Goal: Transaction & Acquisition: Purchase product/service

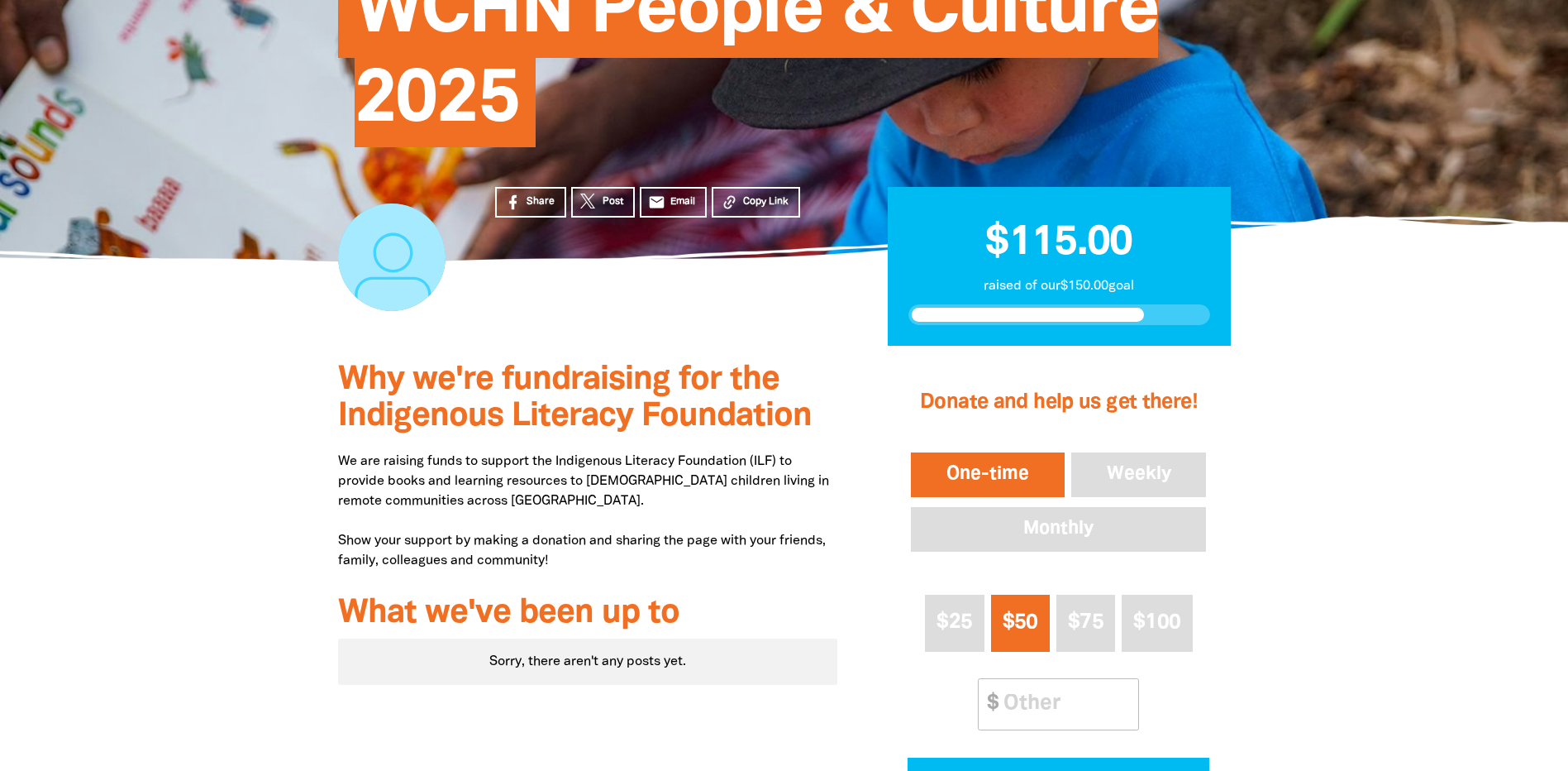
scroll to position [331, 0]
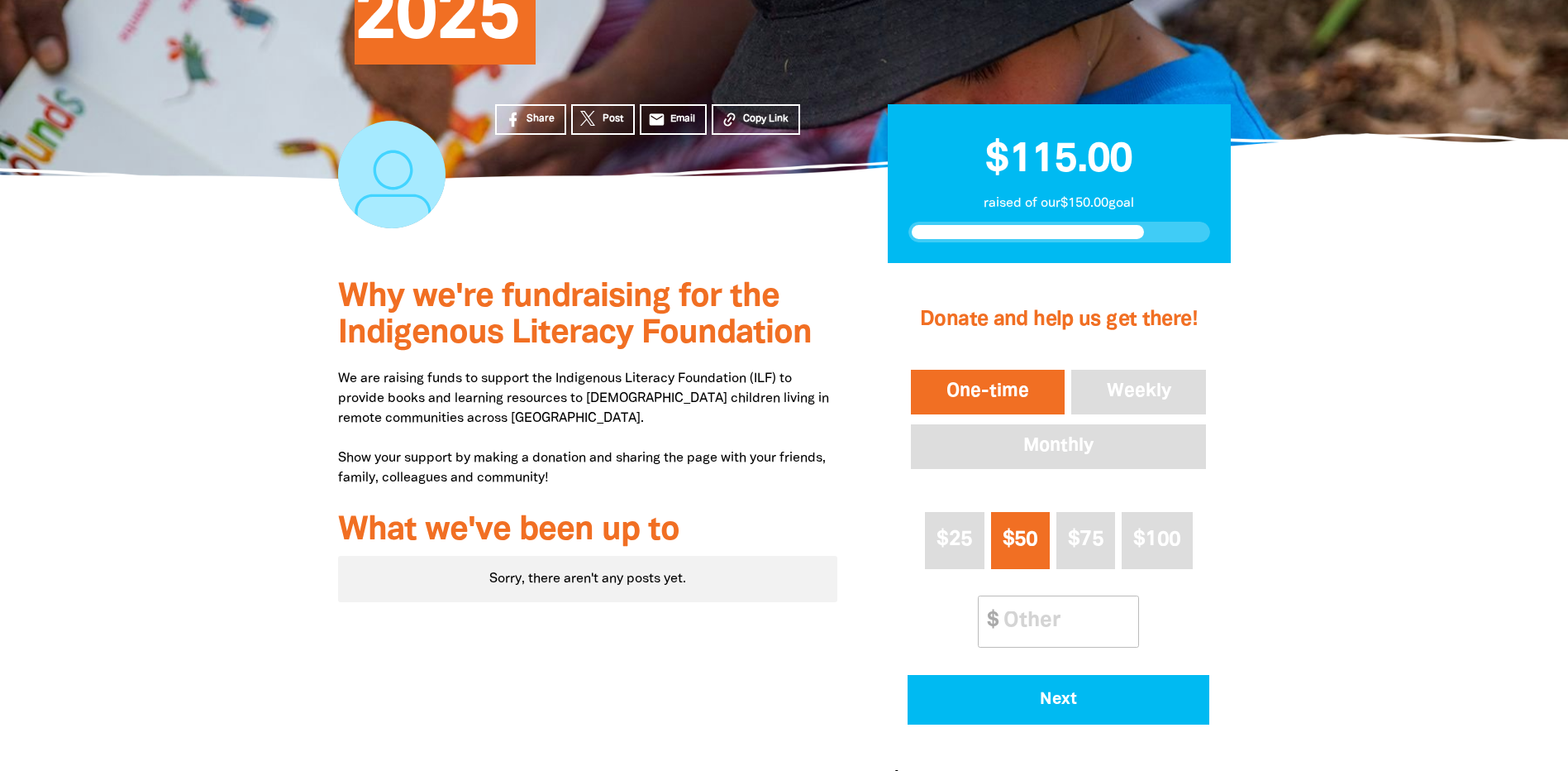
click at [970, 384] on button "One-time" at bounding box center [987, 392] width 161 height 51
click at [1033, 614] on input "Other Amount" at bounding box center [1064, 621] width 146 height 50
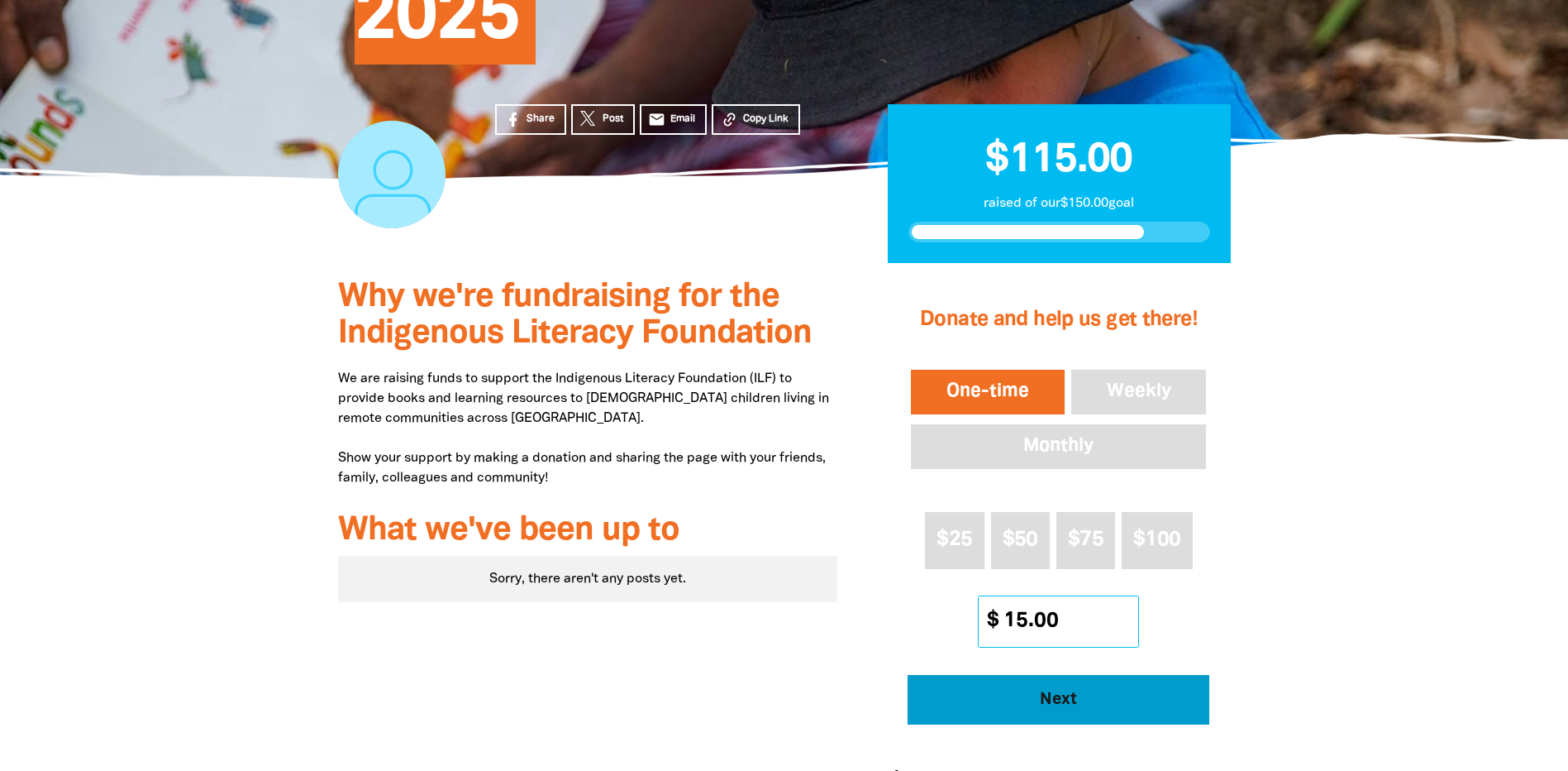
type input "15.00"
click at [998, 703] on span "Next" at bounding box center [1059, 699] width 257 height 17
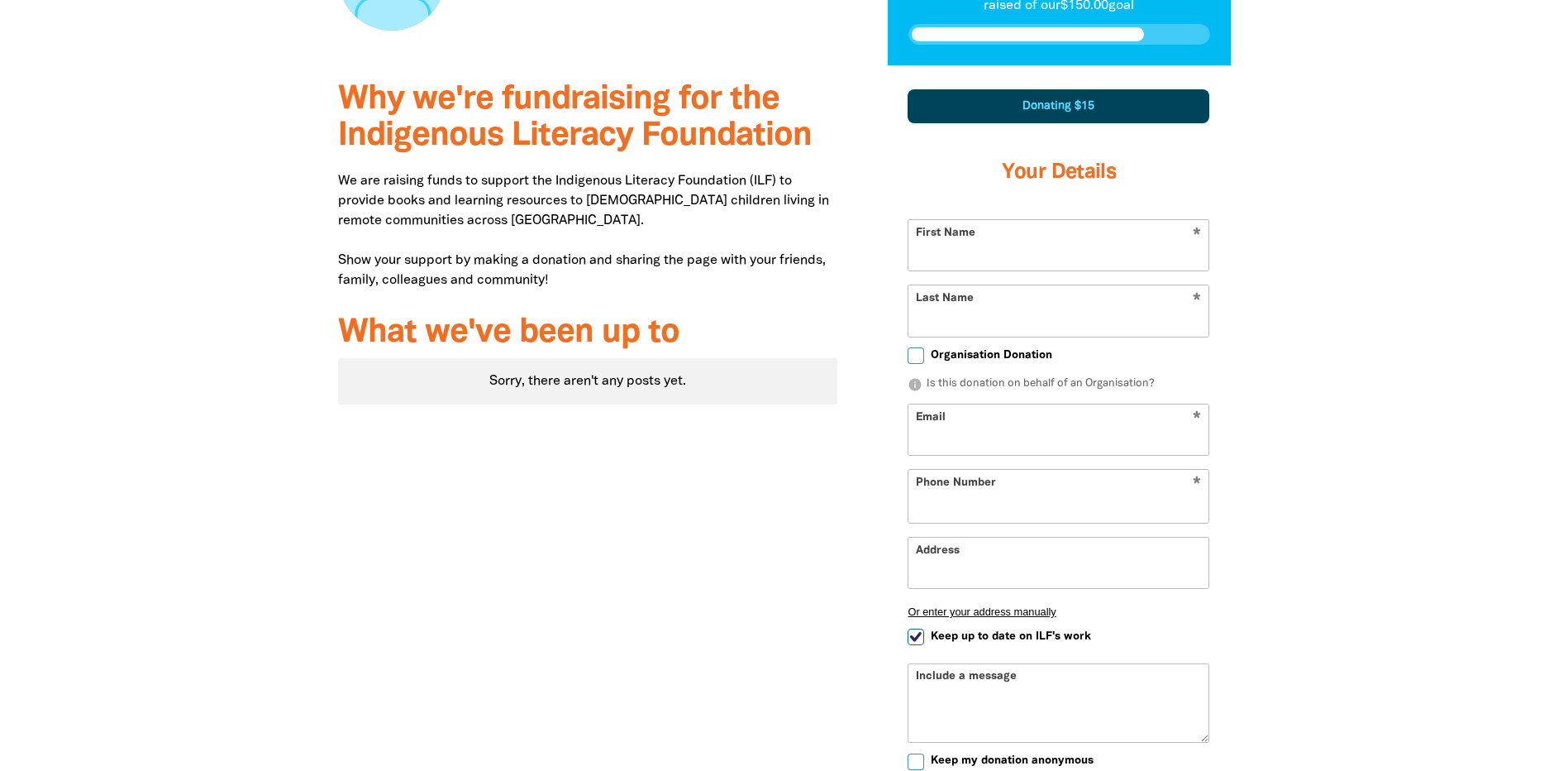
scroll to position [574, 0]
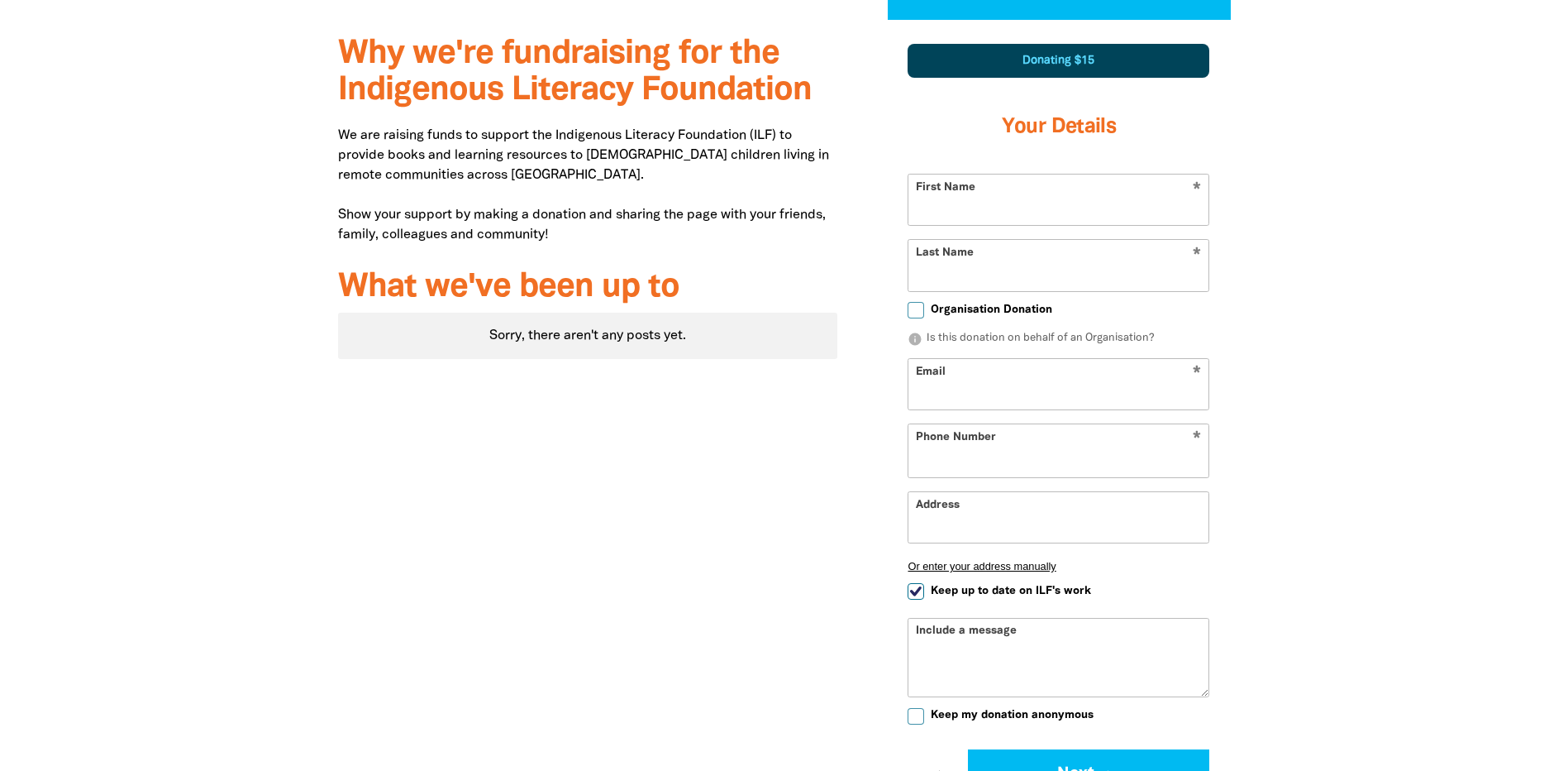
select select "AU"
click at [1032, 206] on input "First Name" at bounding box center [1058, 200] width 300 height 50
click at [1340, 273] on div at bounding box center [784, 462] width 1568 height 885
click at [984, 202] on input "First Name" at bounding box center [1058, 200] width 300 height 50
type input "[PERSON_NAME]"
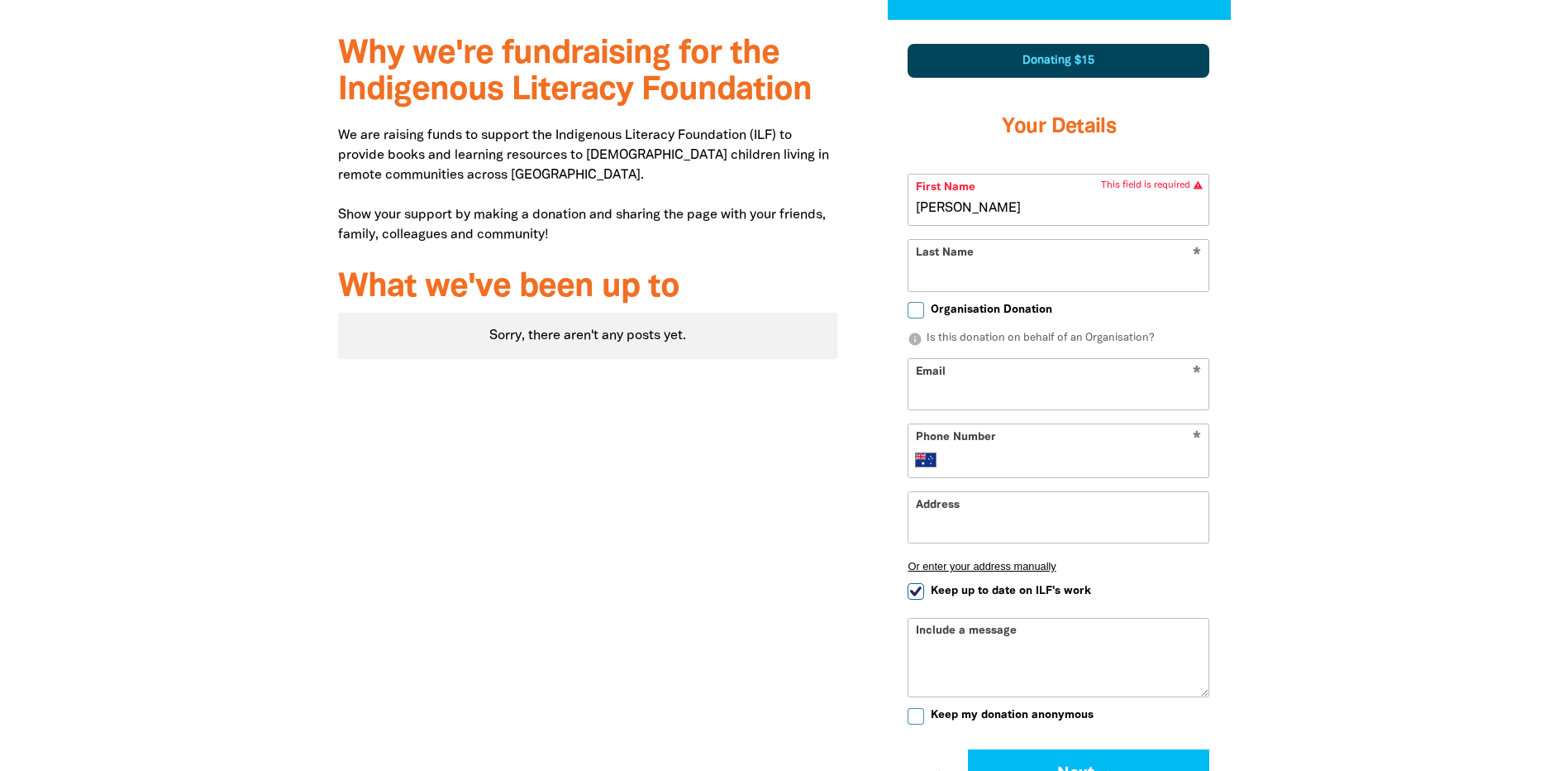
type input "[PERSON_NAME]"
type input "+61 402 286 863"
type input "295 South Terrace"
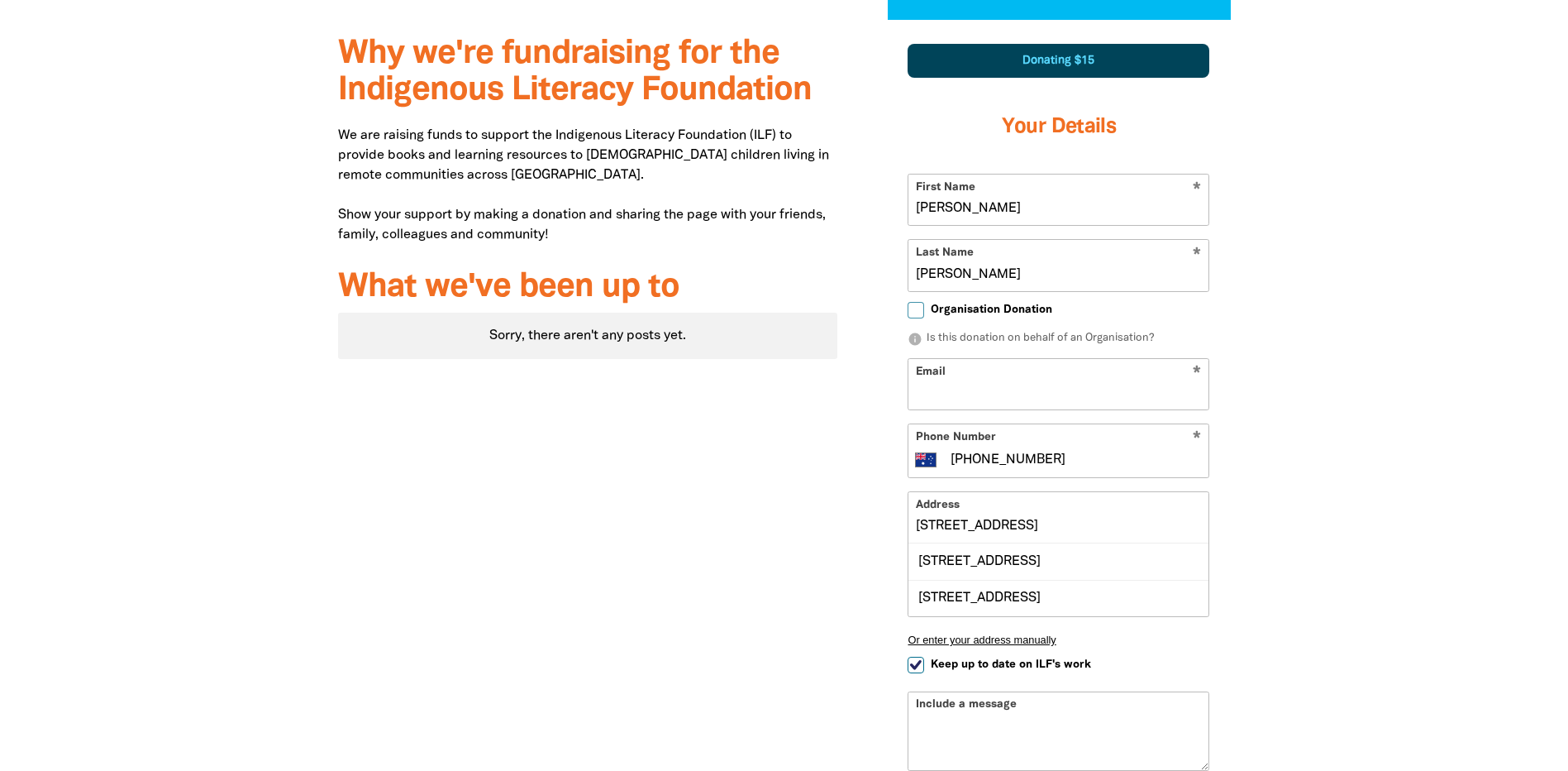
click at [1488, 255] on div at bounding box center [784, 498] width 1568 height 959
click at [915, 312] on input "Organisation Donation" at bounding box center [916, 311] width 17 height 17
checkbox input "true"
select select "AU"
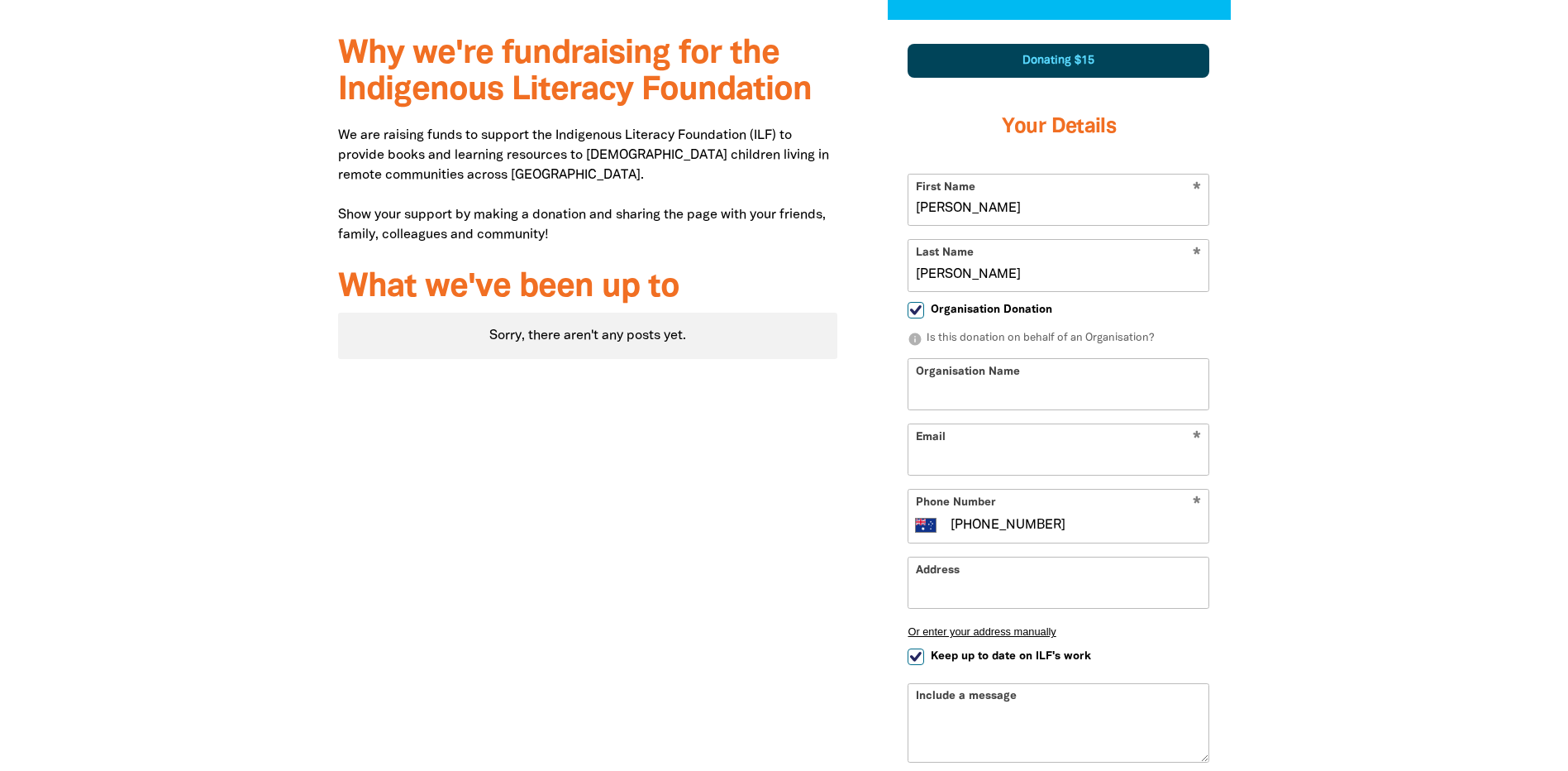
click at [1150, 400] on input "Organisation Name" at bounding box center [1058, 384] width 300 height 50
type input "Women's and Children's Hospital Network"
type input "joanne.miller-robinson@sa.gov.au"
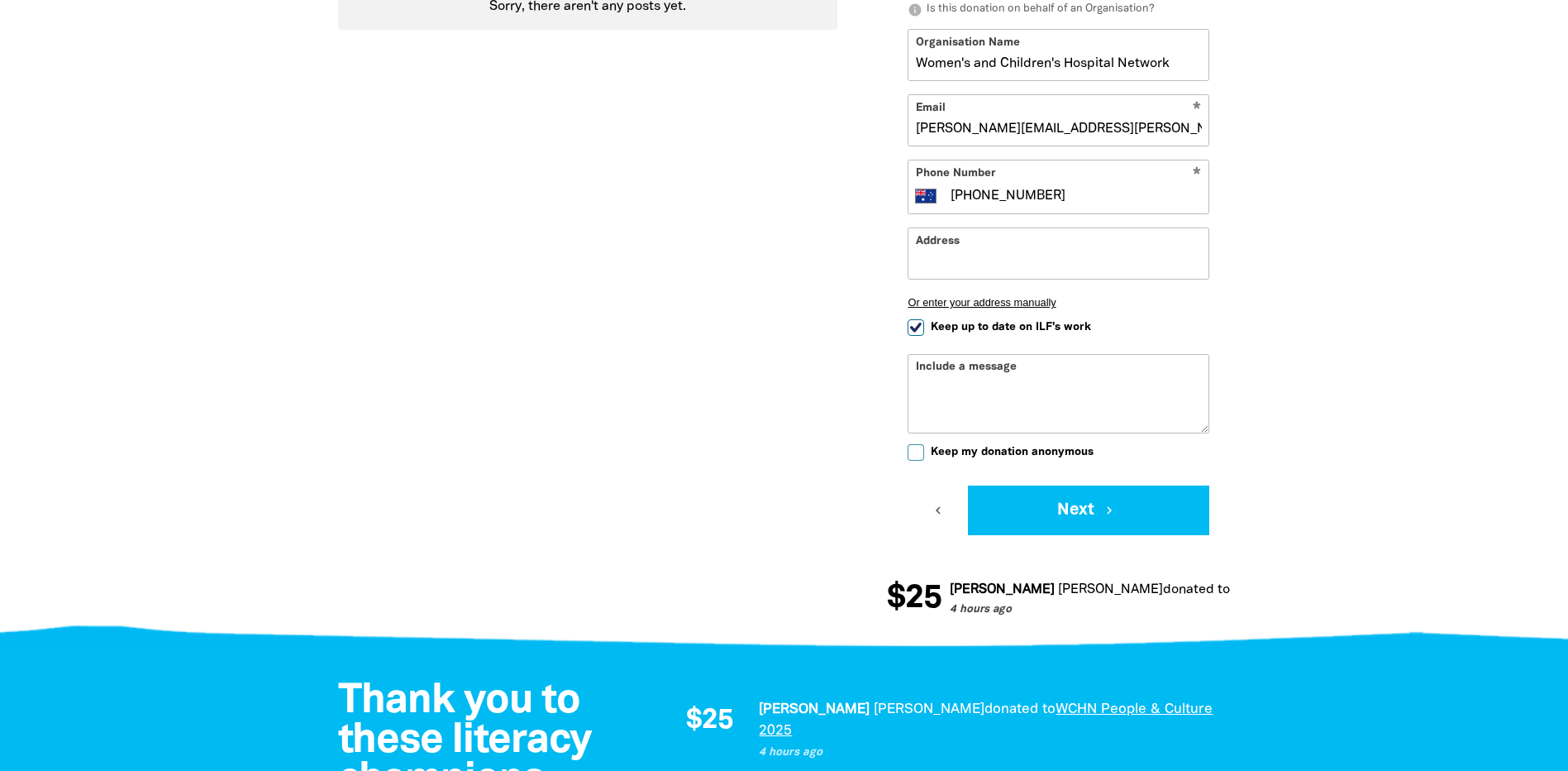
scroll to position [905, 0]
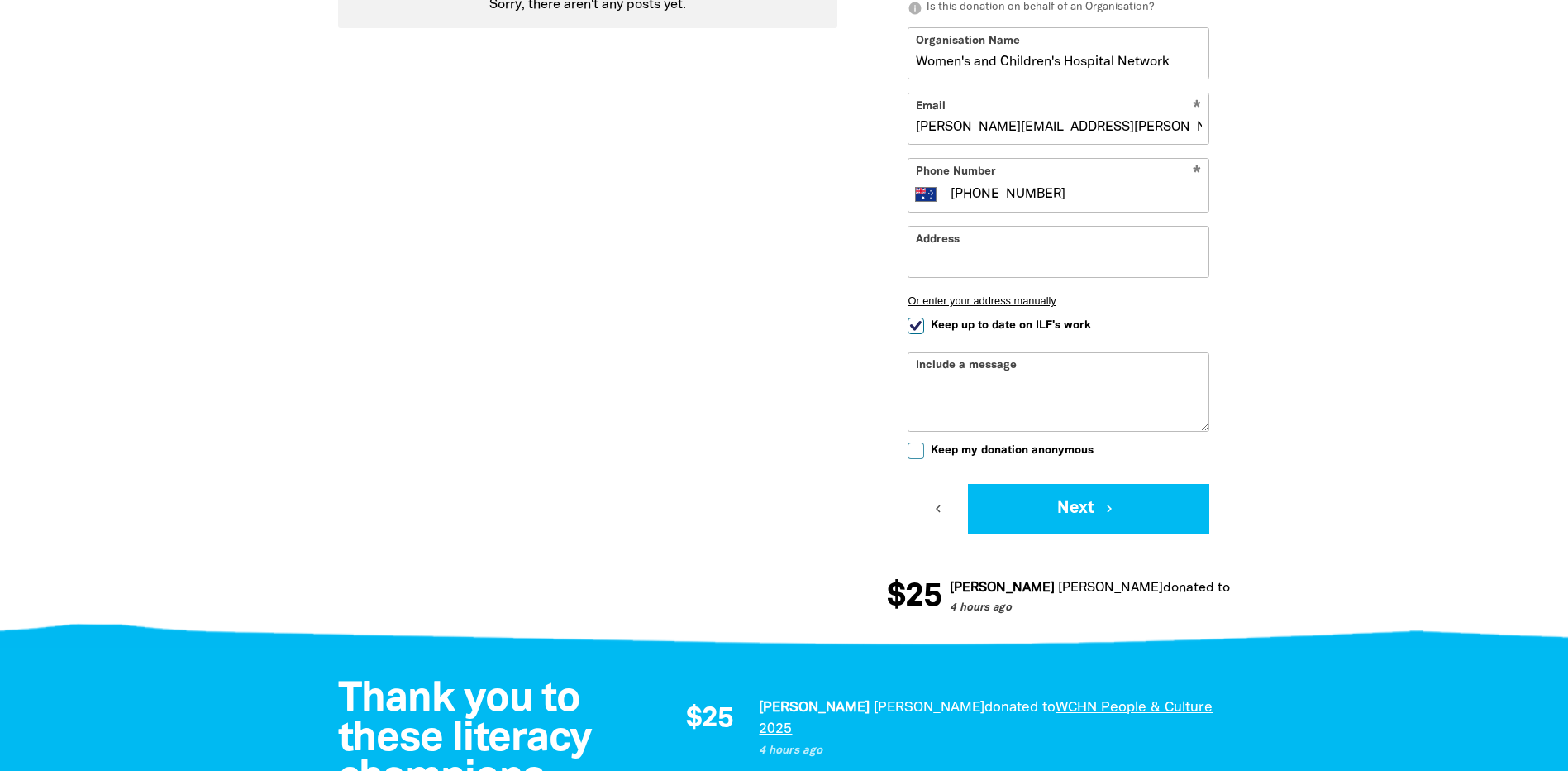
click at [916, 326] on input "Keep up to date on ILF's work" at bounding box center [916, 326] width 17 height 17
checkbox input "false"
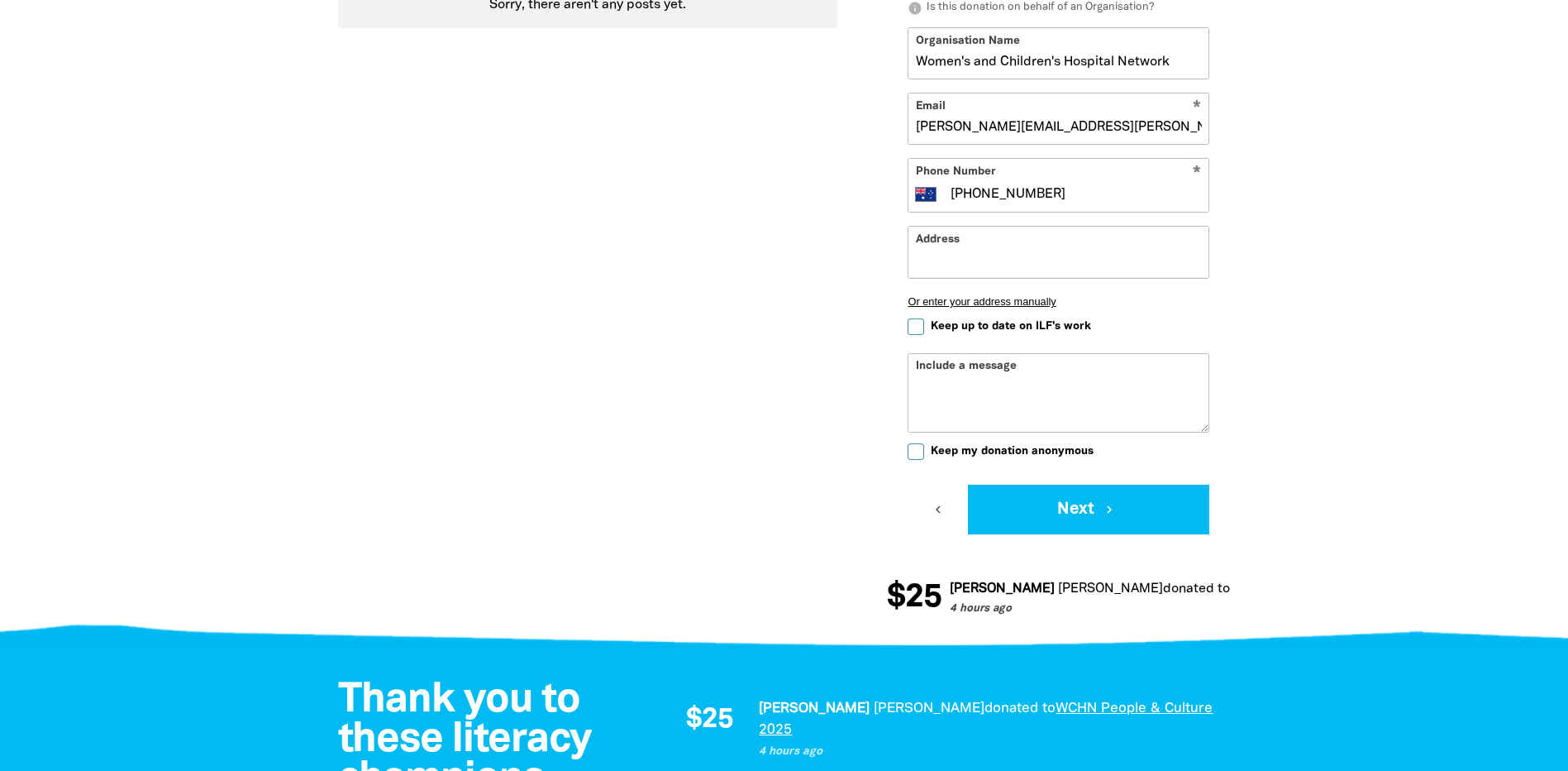
click at [968, 246] on input "Address" at bounding box center [1058, 252] width 300 height 50
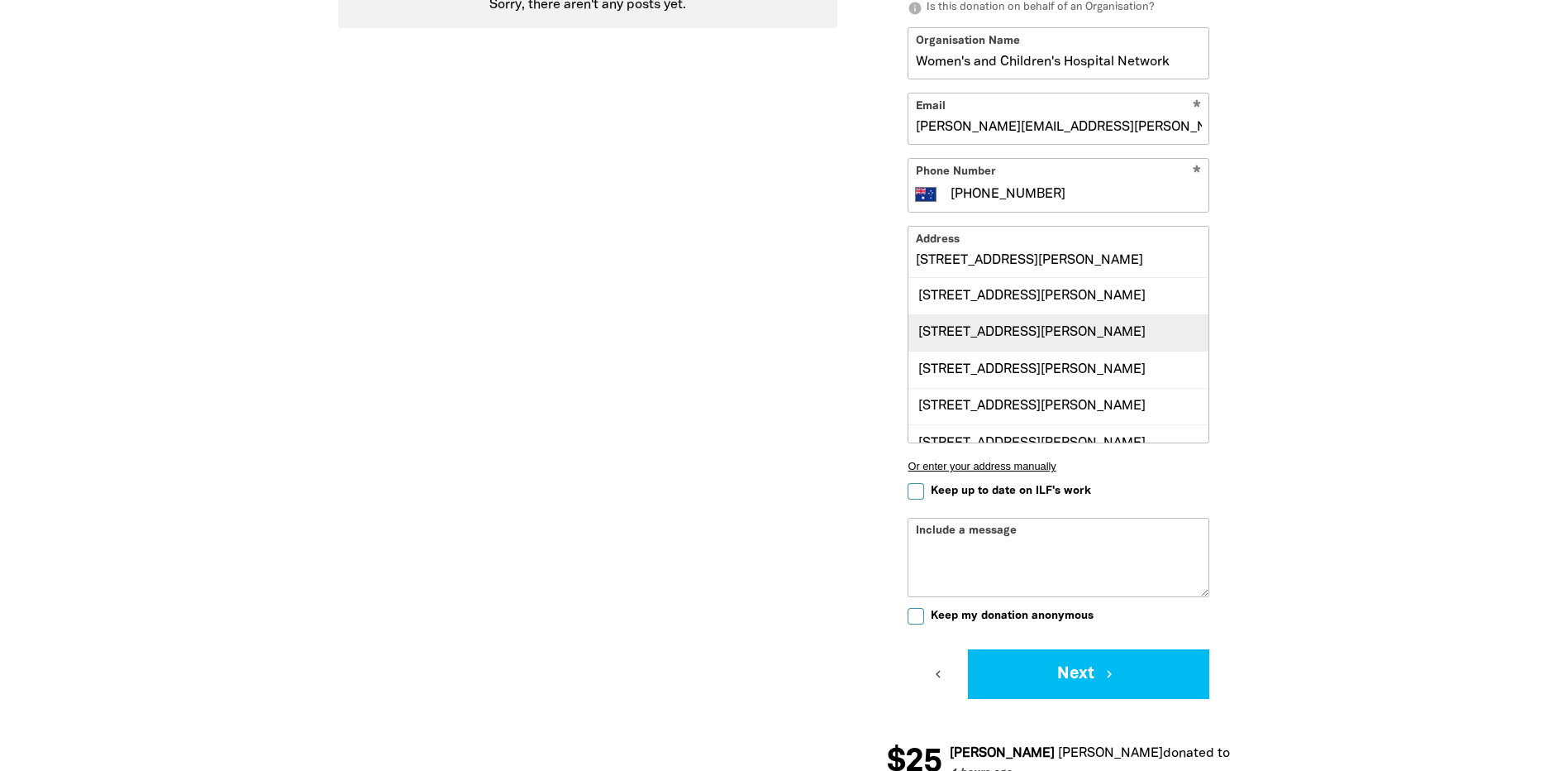
click at [1027, 351] on div "72 King William Road, NORTH ADELAIDE SA 5006" at bounding box center [1058, 332] width 300 height 36
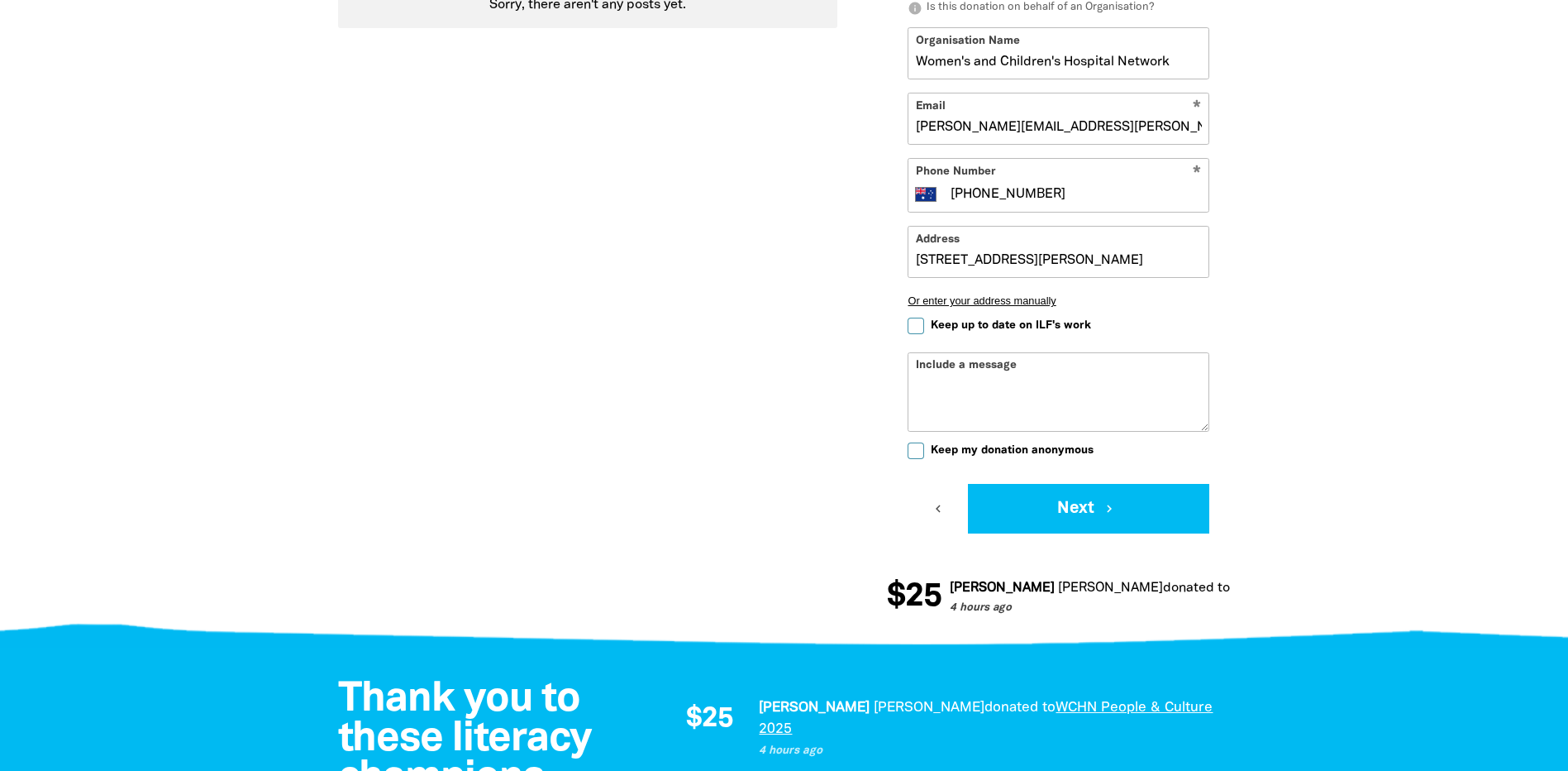
type input "72 King William Road, NORTH ADELAIDE SA 5006"
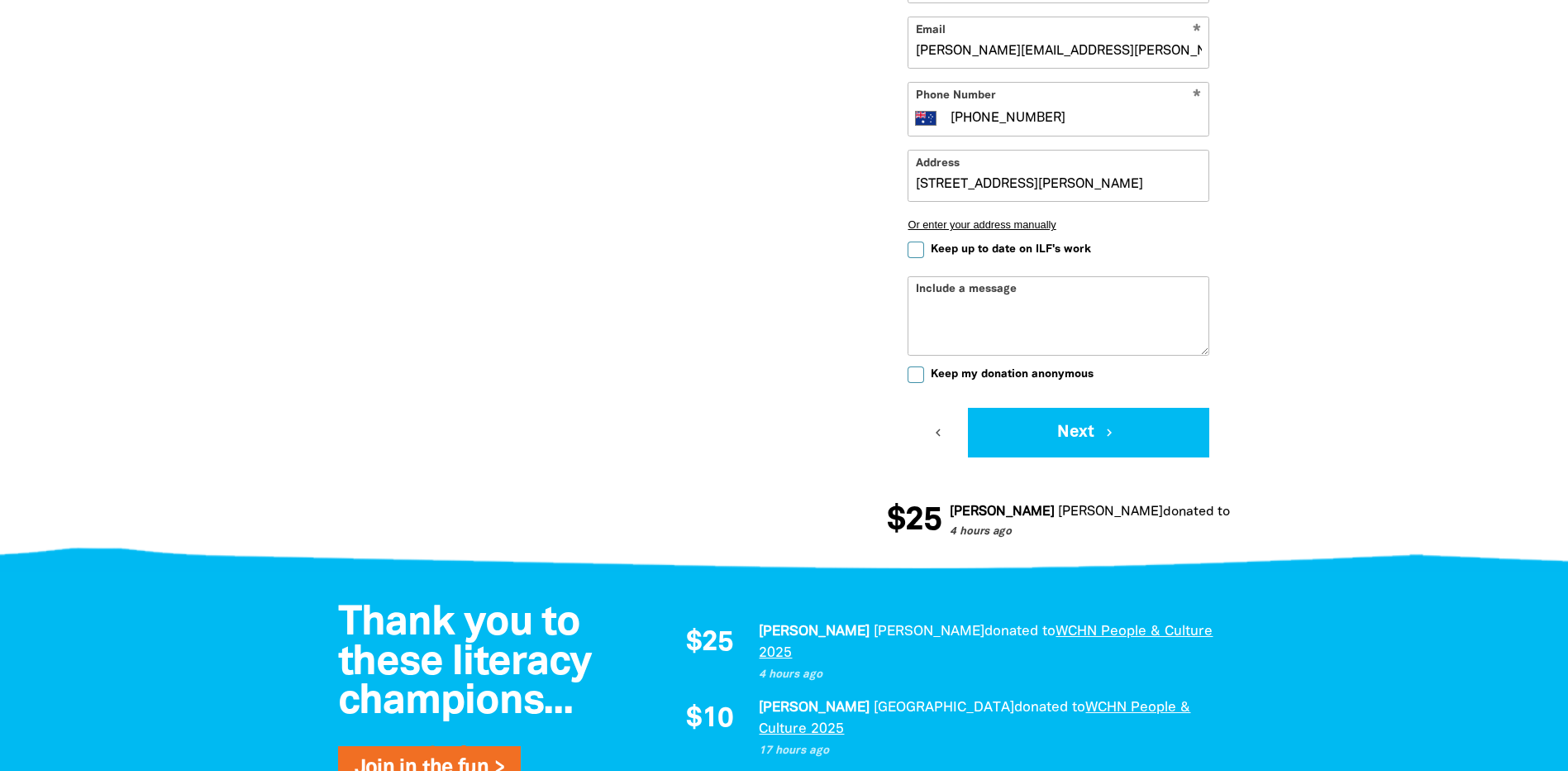
scroll to position [988, 0]
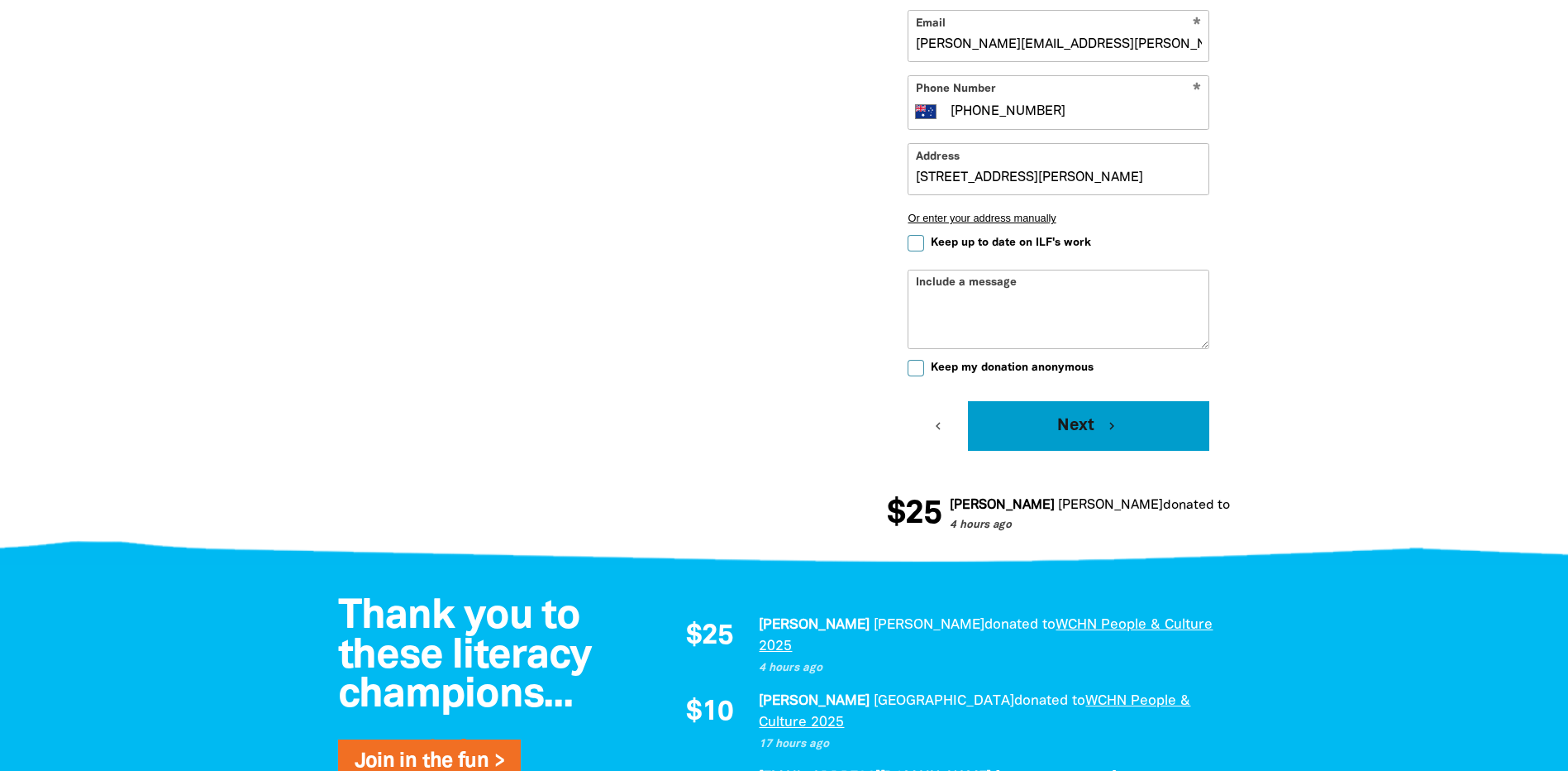
click at [1094, 433] on button "Next chevron_right" at bounding box center [1088, 425] width 242 height 49
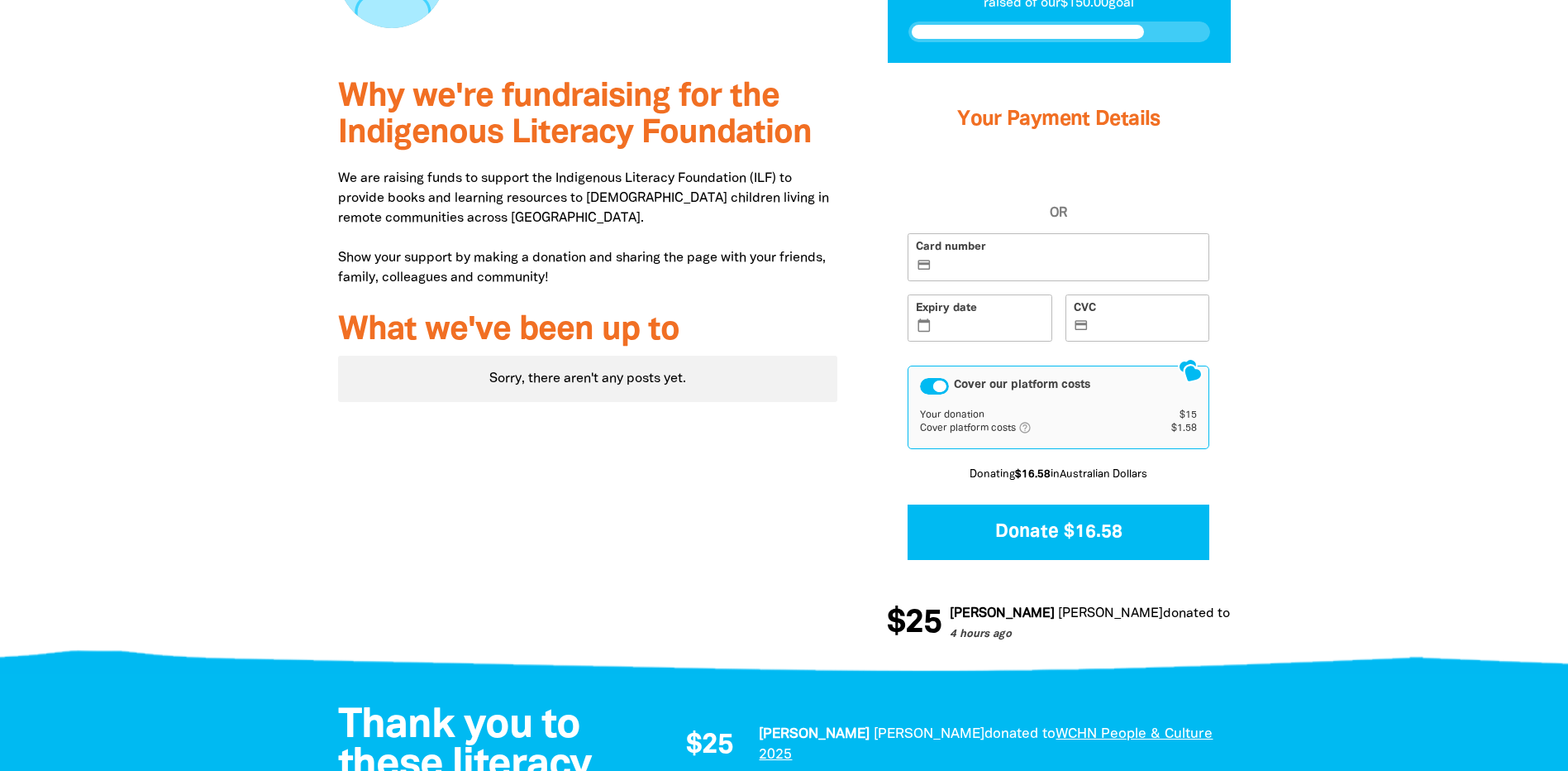
scroll to position [469, 0]
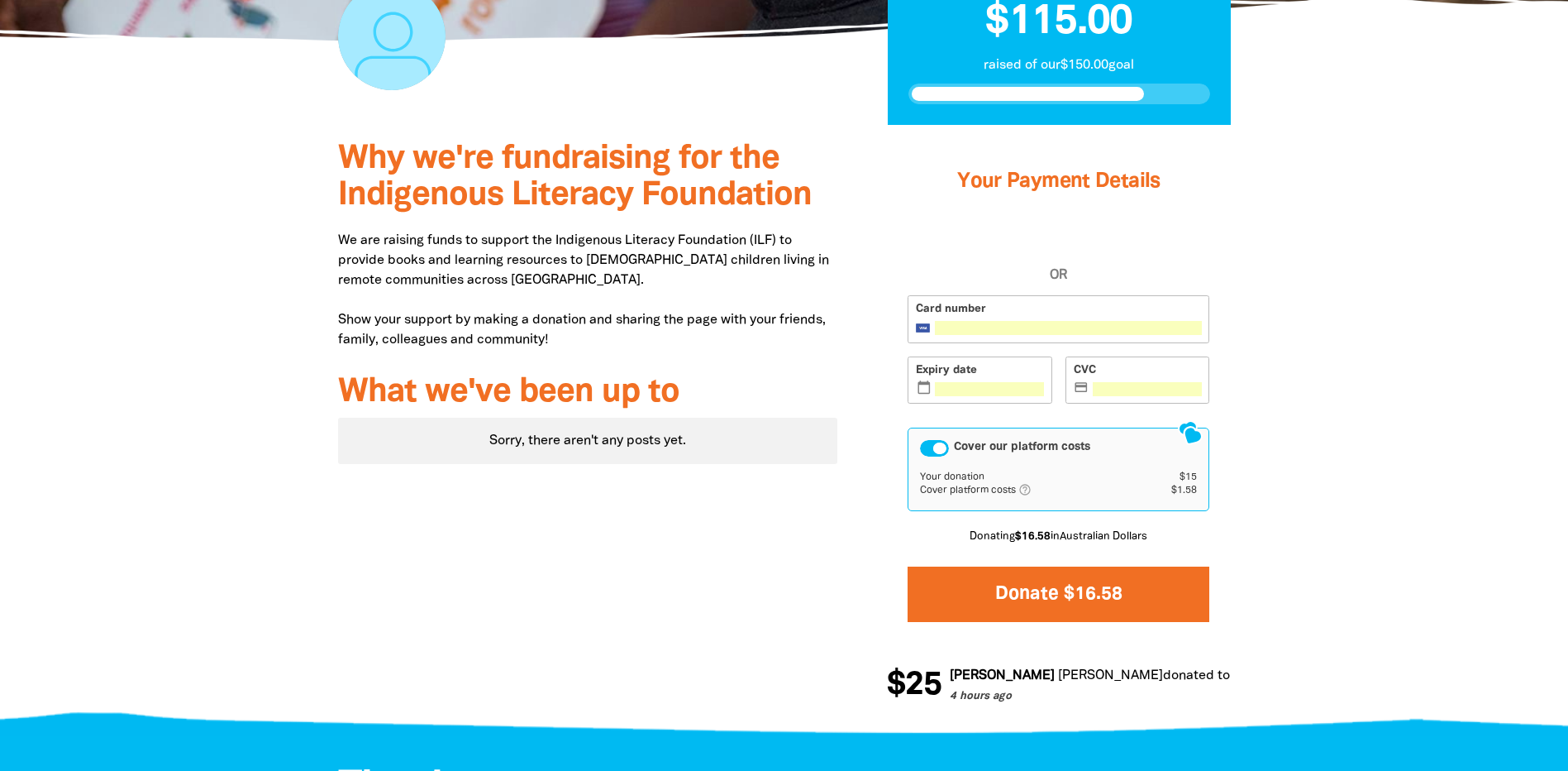
click at [952, 586] on button "Donate $16.58" at bounding box center [1058, 594] width 302 height 56
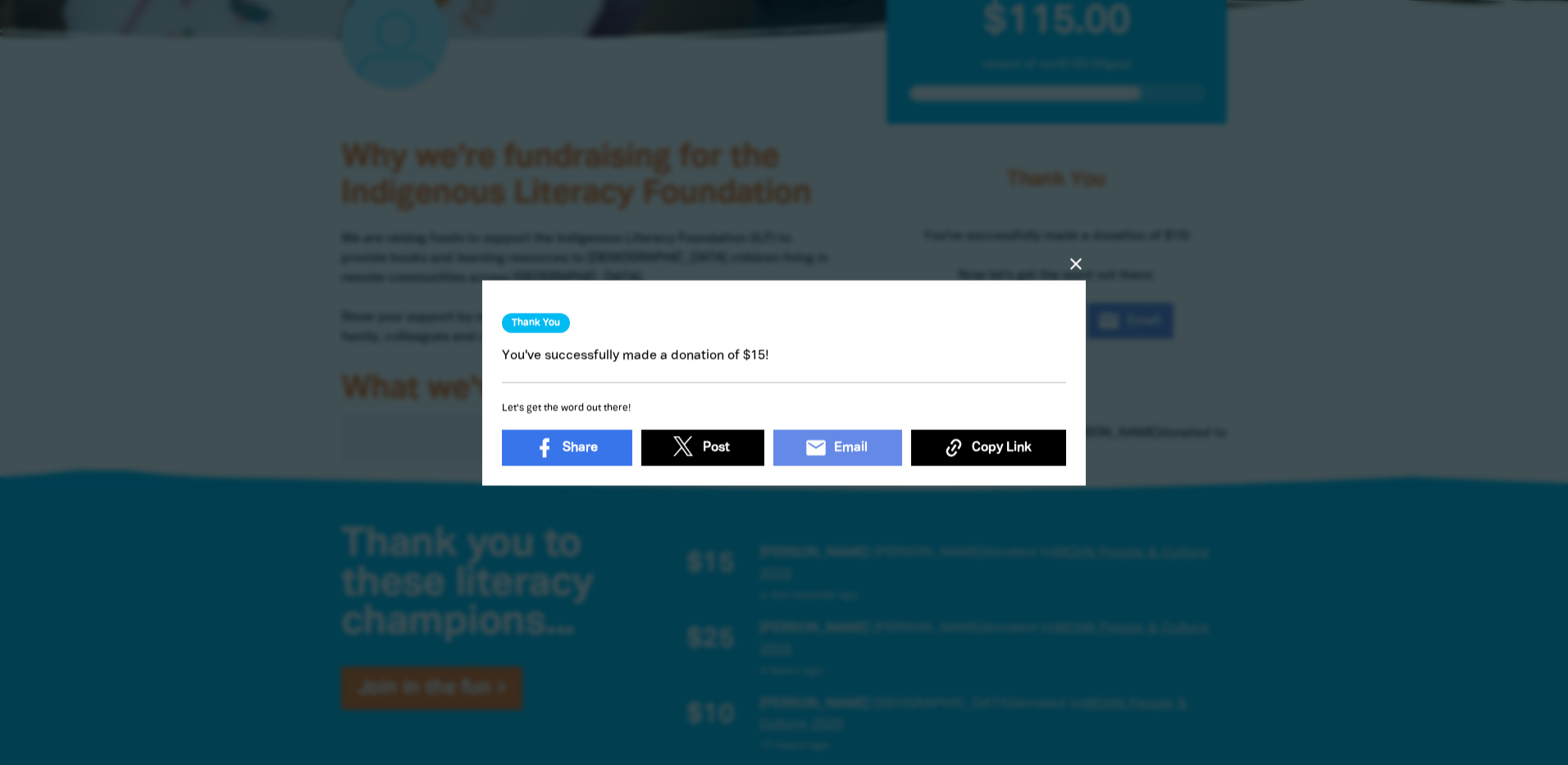
click at [1079, 258] on icon "close" at bounding box center [1075, 263] width 19 height 19
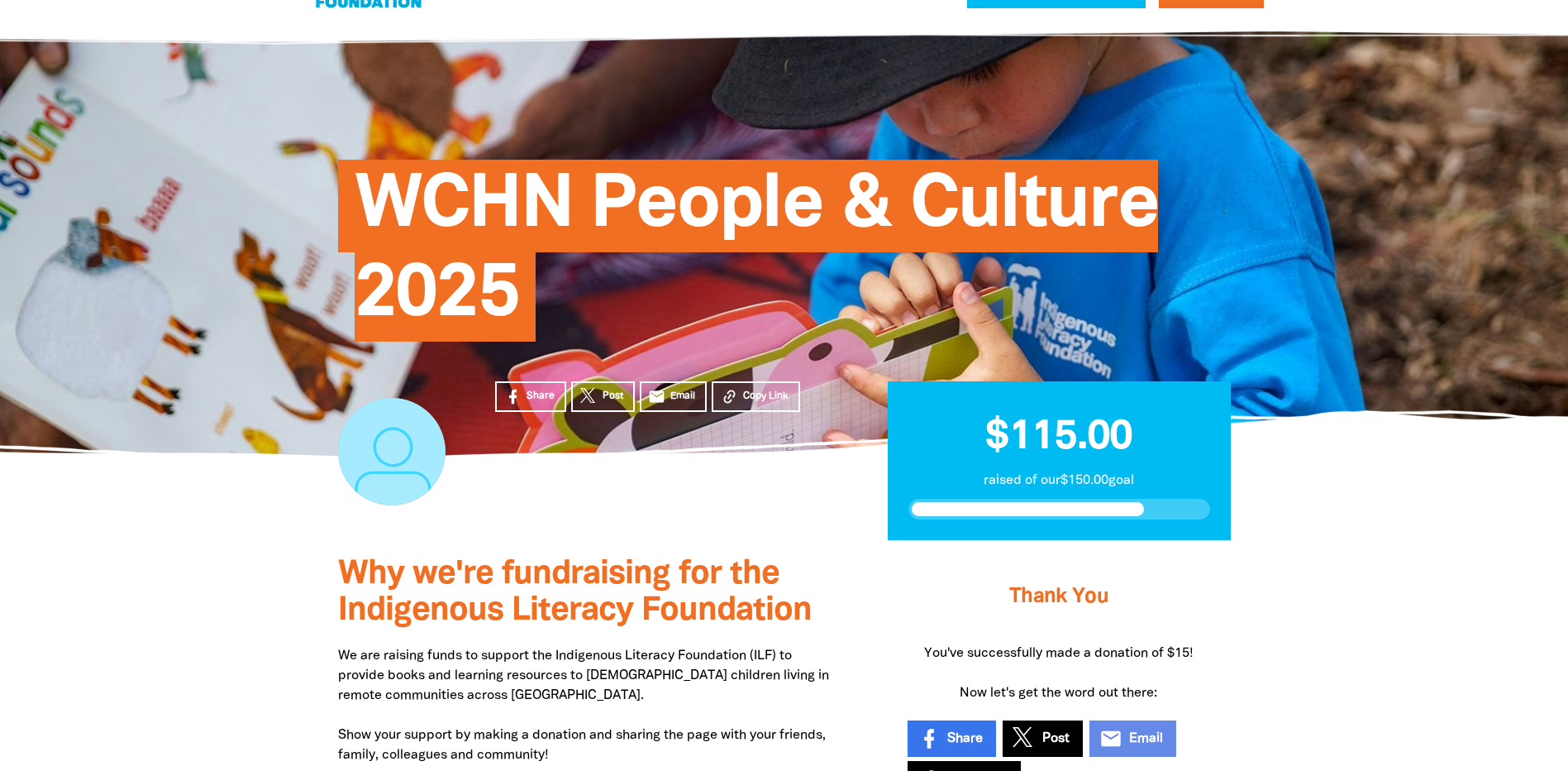
scroll to position [0, 0]
